Goal: Information Seeking & Learning: Learn about a topic

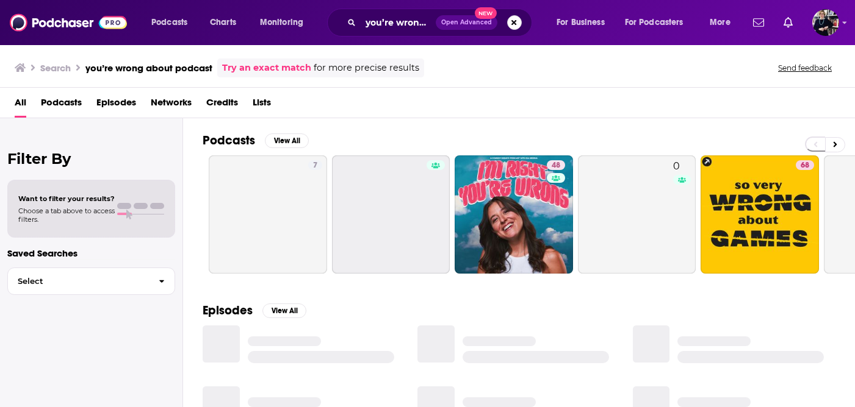
click at [511, 25] on button "Search podcasts, credits, & more..." at bounding box center [514, 22] width 15 height 15
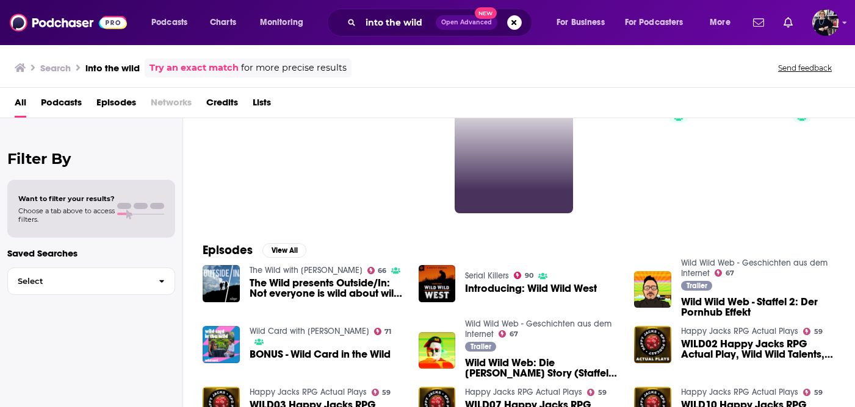
scroll to position [63, 0]
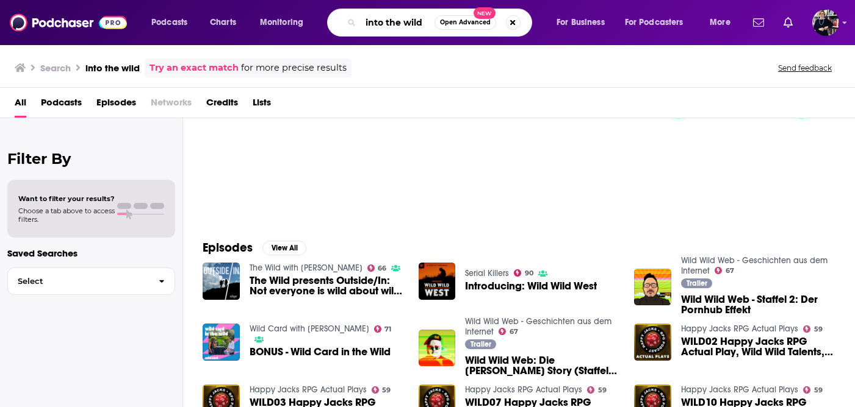
click at [405, 27] on input "into the wild" at bounding box center [397, 23] width 74 height 20
type input "[PERSON_NAME]"
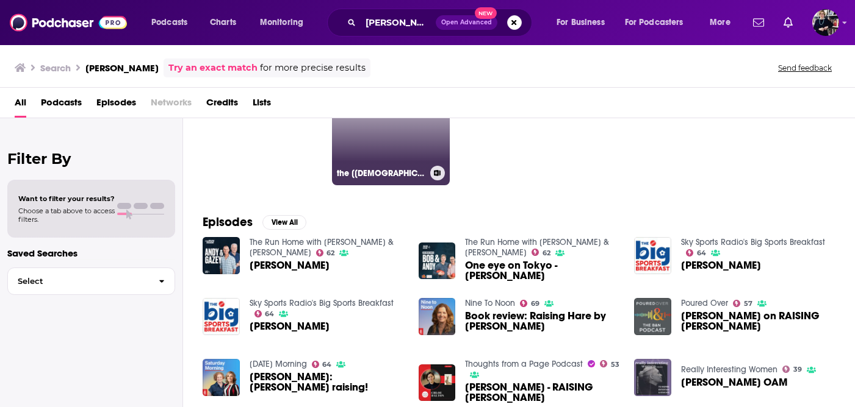
scroll to position [90, 0]
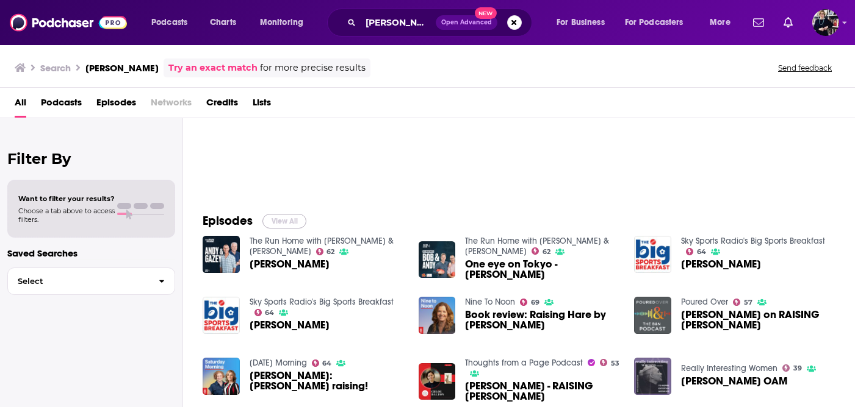
click at [293, 217] on button "View All" at bounding box center [284, 221] width 44 height 15
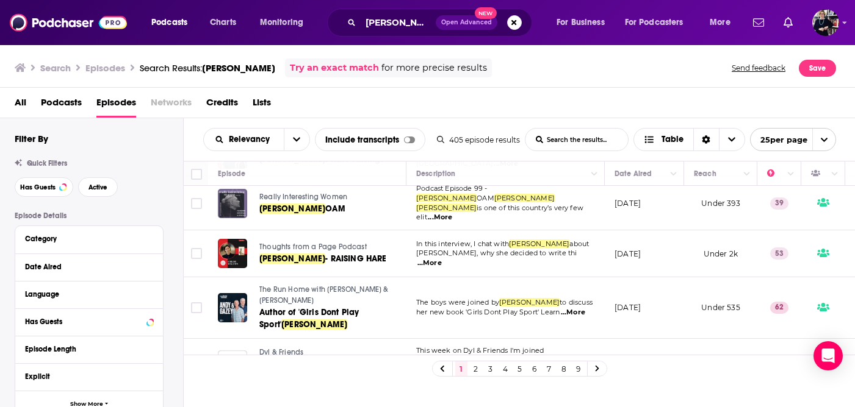
scroll to position [352, 0]
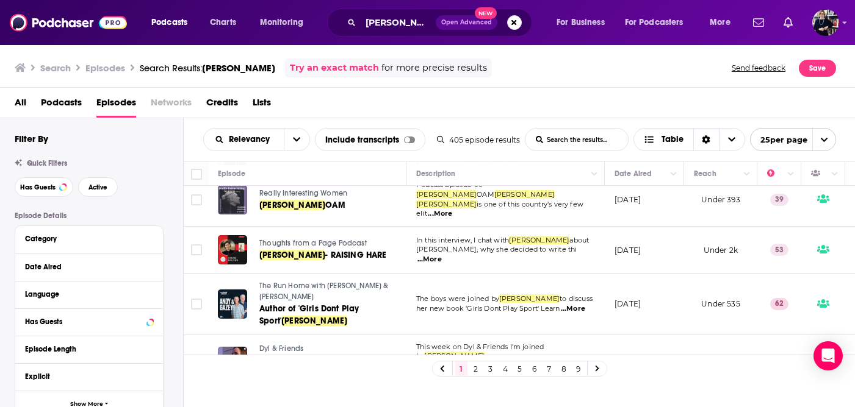
click at [600, 368] on link at bounding box center [597, 369] width 20 height 14
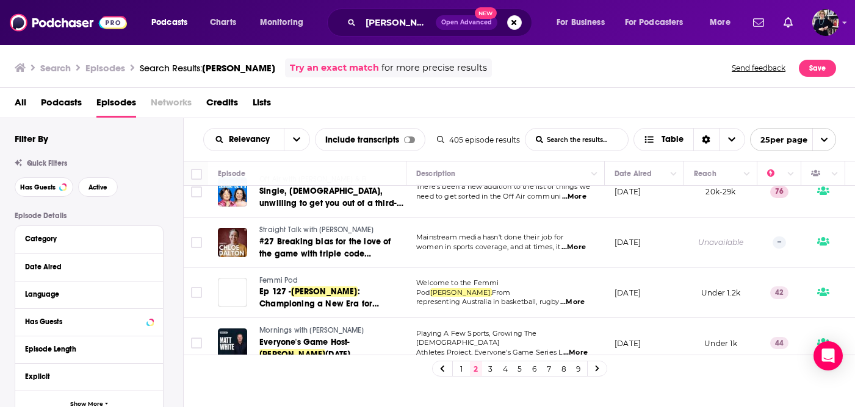
scroll to position [502, 0]
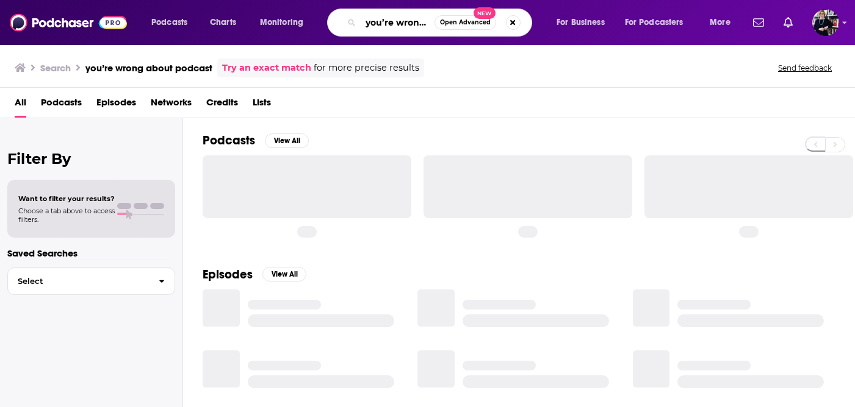
click at [379, 26] on input "you’re wrong about podcast" at bounding box center [397, 23] width 74 height 20
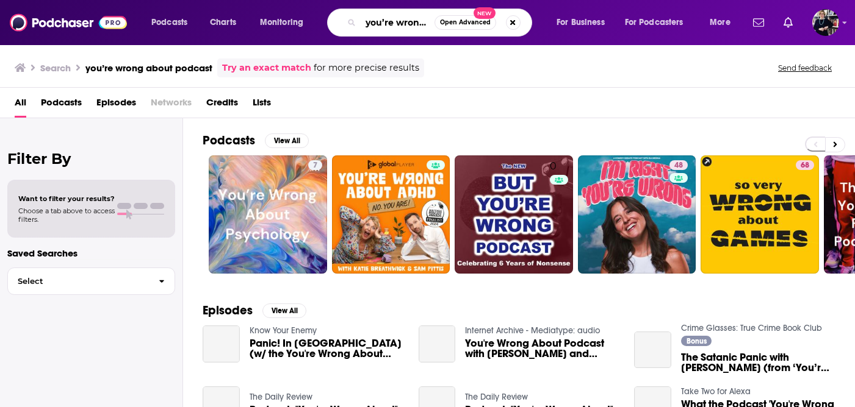
click at [379, 26] on input "you’re wrong about podcast" at bounding box center [397, 23] width 74 height 20
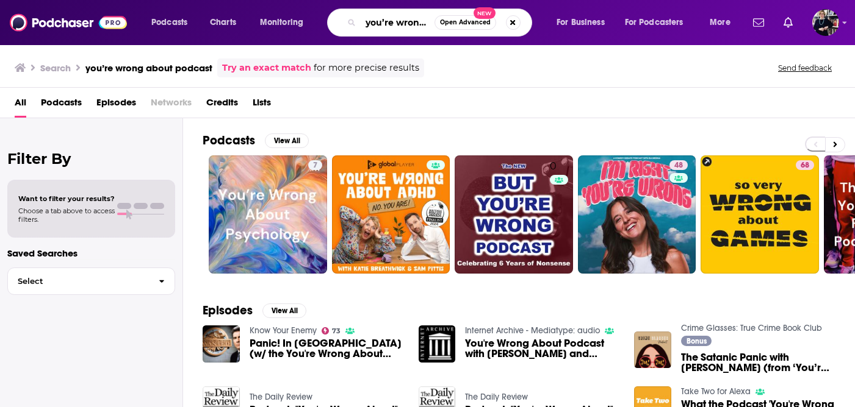
click at [379, 26] on input "you’re wrong about podcast" at bounding box center [397, 23] width 74 height 20
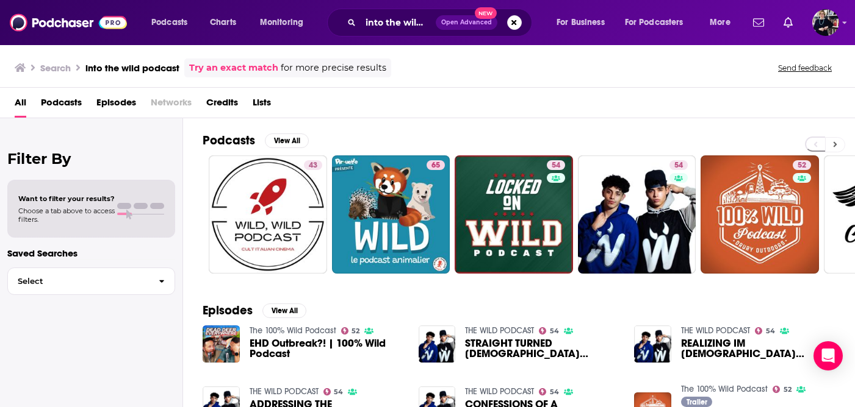
click at [836, 143] on button at bounding box center [835, 144] width 20 height 15
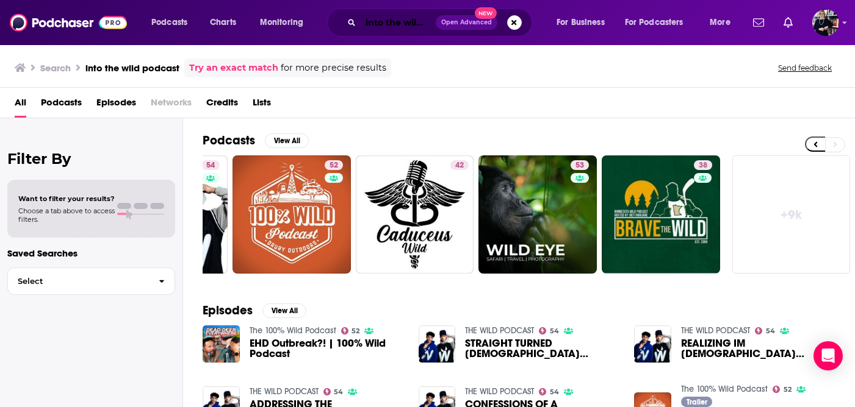
click at [387, 20] on input "into the wild podcast" at bounding box center [397, 23] width 75 height 20
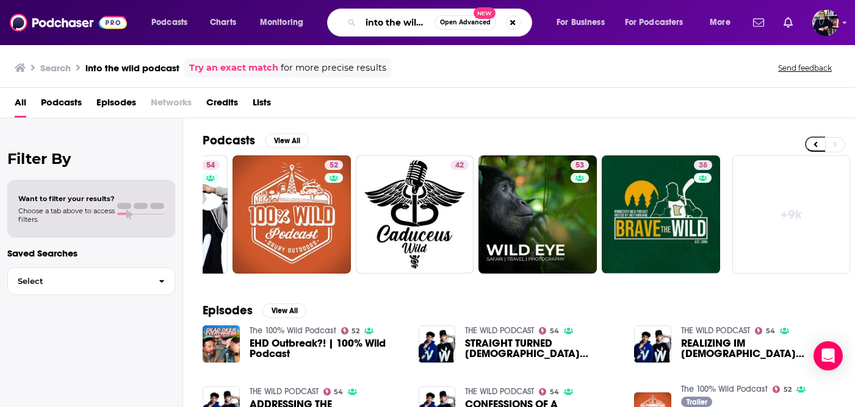
click at [387, 20] on input "into the wild podcast" at bounding box center [397, 23] width 74 height 20
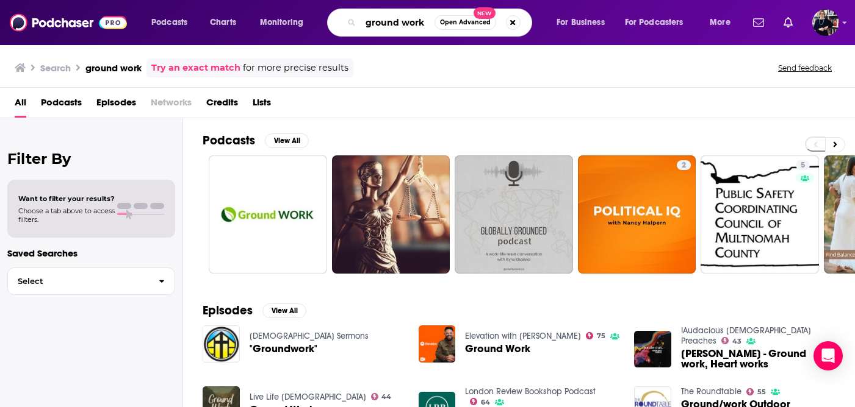
click at [396, 26] on input "ground work" at bounding box center [397, 23] width 74 height 20
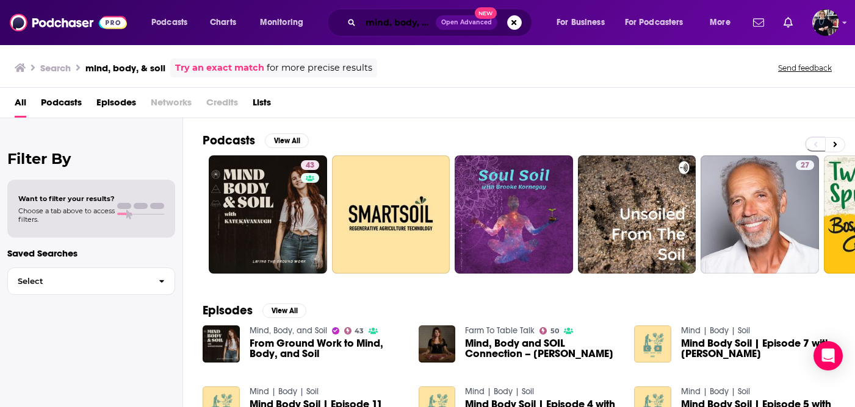
click at [385, 20] on input "mind, body, & soil" at bounding box center [397, 23] width 75 height 20
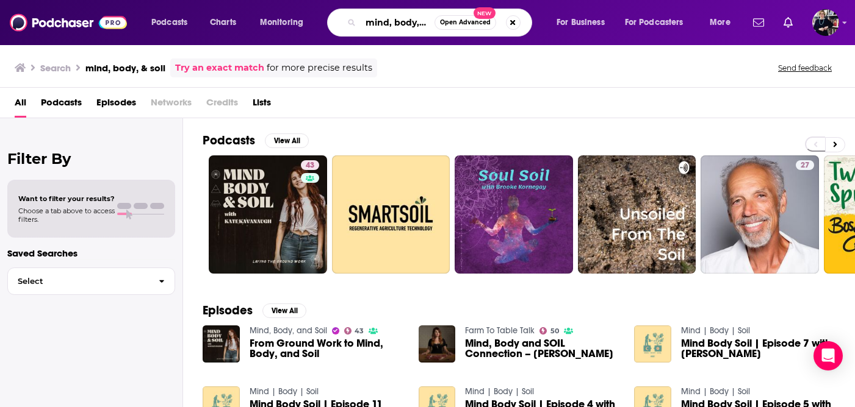
paste input "This is Love Podcast"
type input "minThis is Love Podcastd, body, & soil"
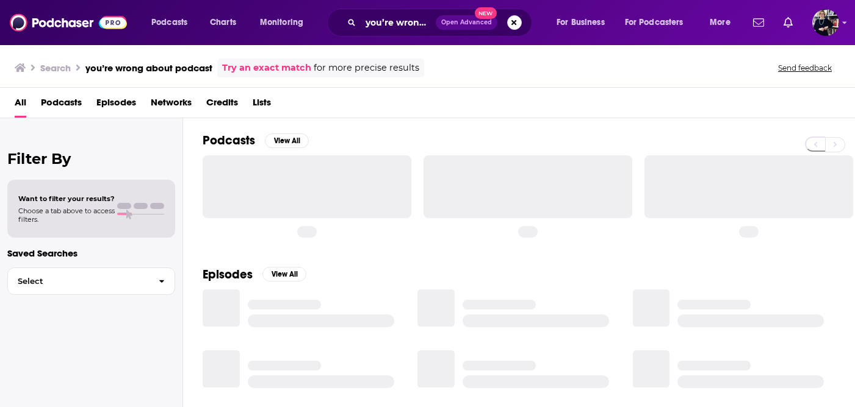
click at [507, 23] on button "Search podcasts, credits, & more..." at bounding box center [514, 22] width 15 height 15
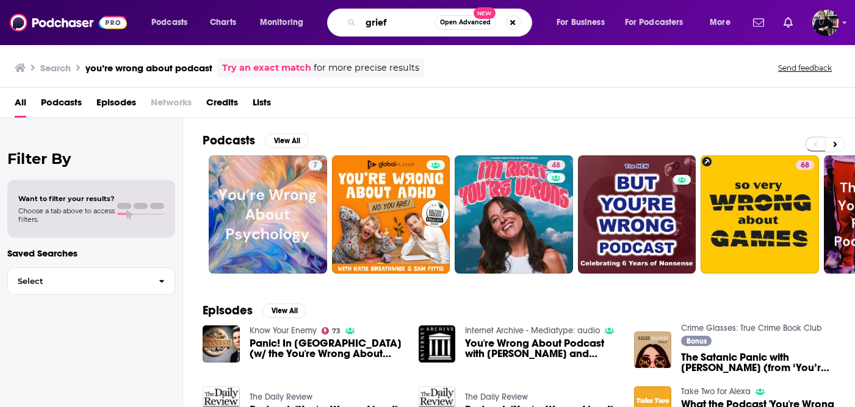
type input "grief"
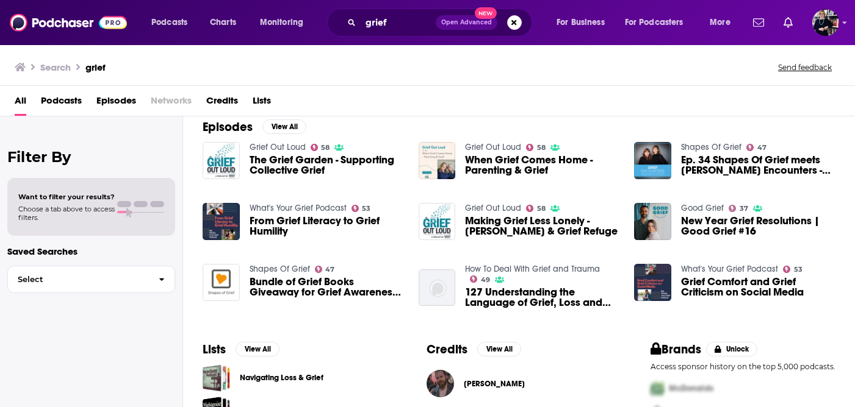
scroll to position [180, 0]
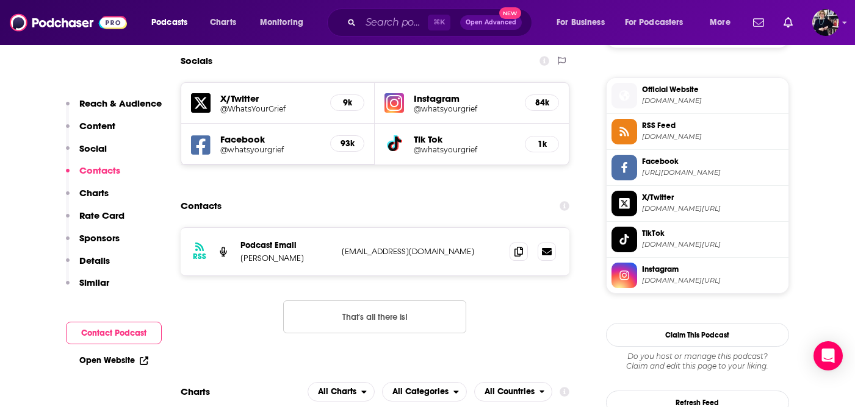
scroll to position [1075, 0]
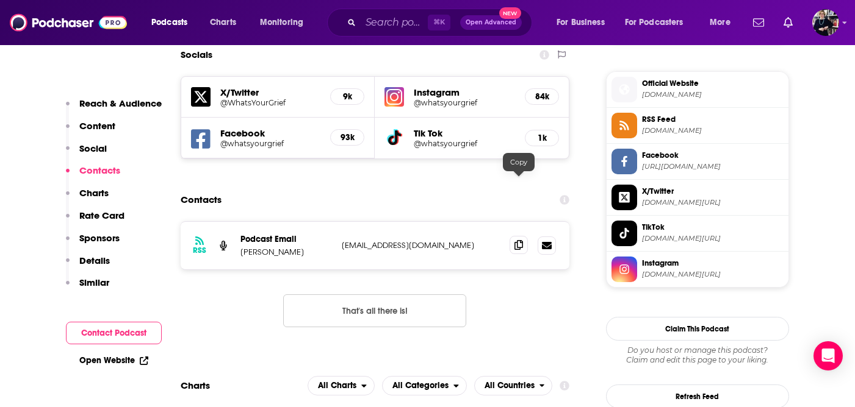
click at [517, 240] on icon at bounding box center [518, 245] width 9 height 10
